Goal: Book appointment/travel/reservation

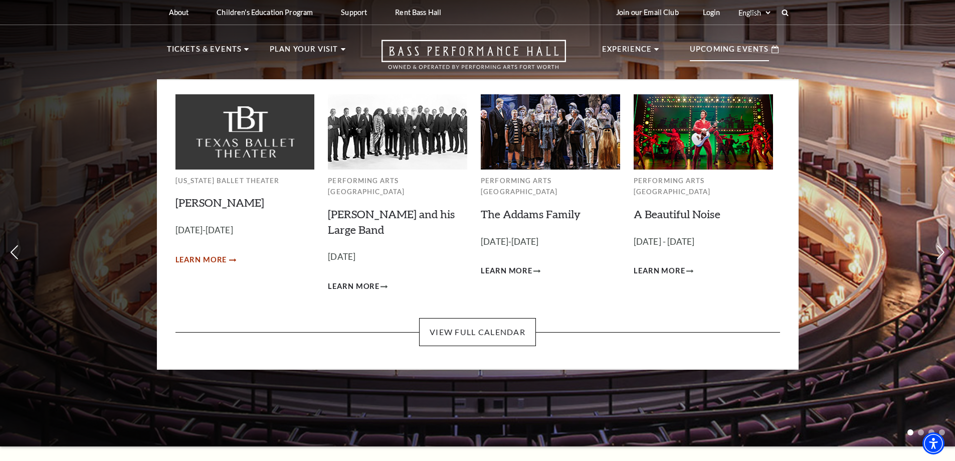
click at [215, 256] on span "Learn More" at bounding box center [202, 260] width 52 height 13
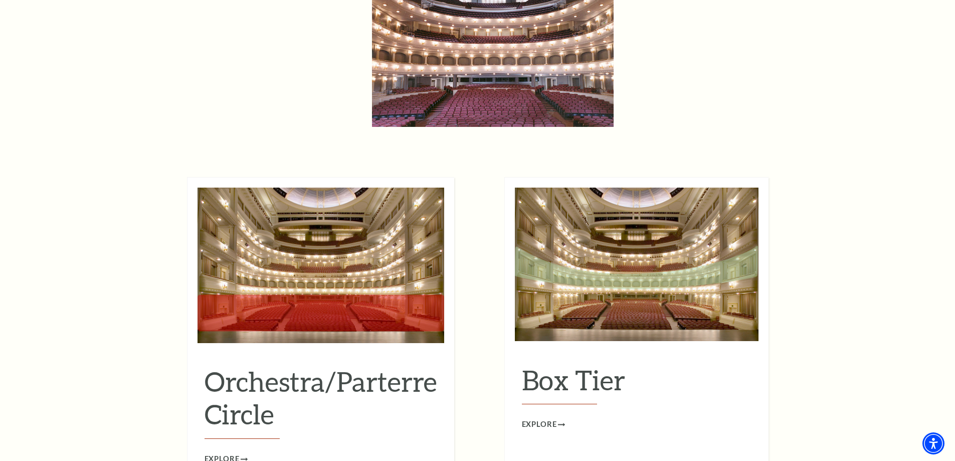
scroll to position [951, 0]
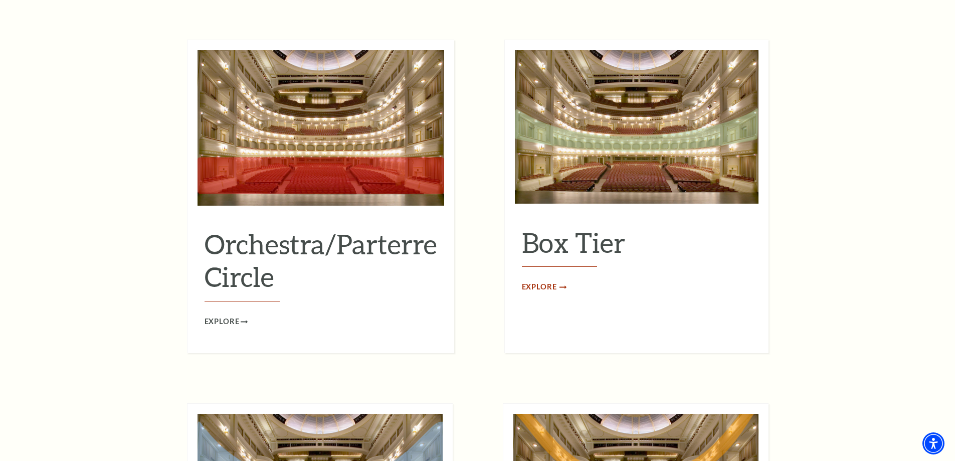
click at [552, 281] on span "Explore" at bounding box center [539, 287] width 35 height 13
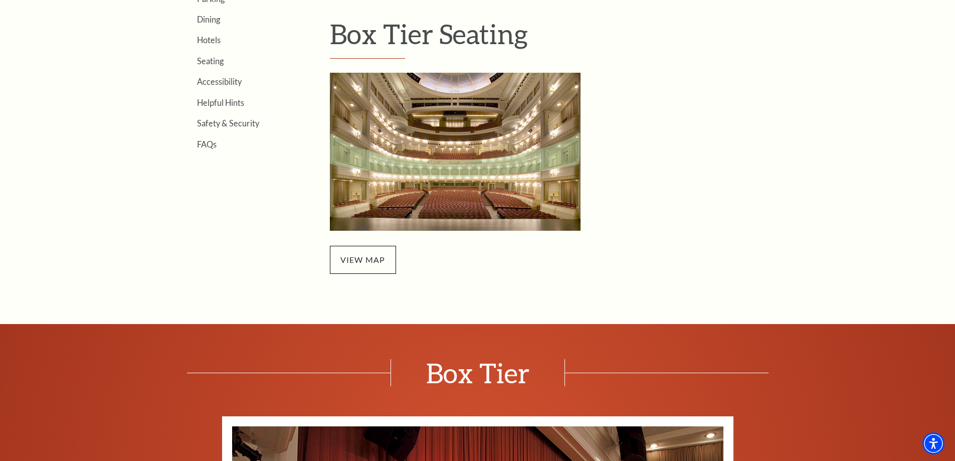
scroll to position [351, 0]
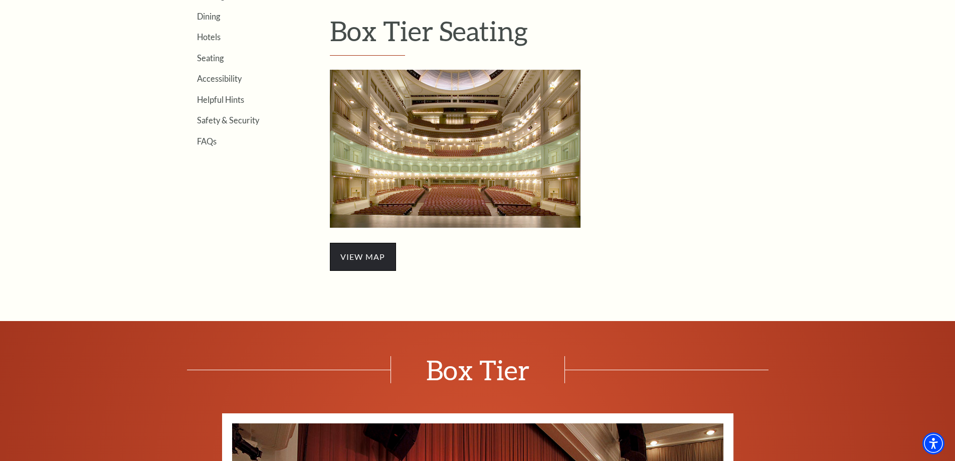
click at [367, 258] on span "view map" at bounding box center [363, 257] width 66 height 28
